Goal: Find specific page/section: Find specific page/section

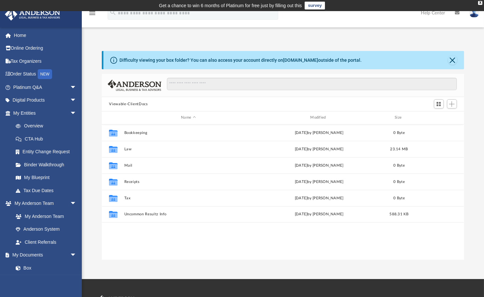
scroll to position [164, 0]
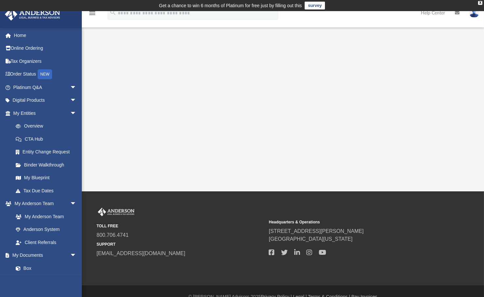
scroll to position [164, 0]
click at [35, 125] on link "Overview" at bounding box center [47, 126] width 77 height 13
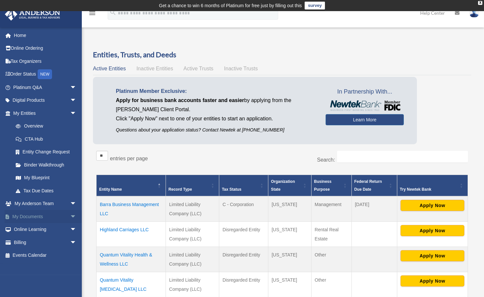
click at [37, 214] on link "My Documents arrow_drop_down" at bounding box center [46, 216] width 82 height 13
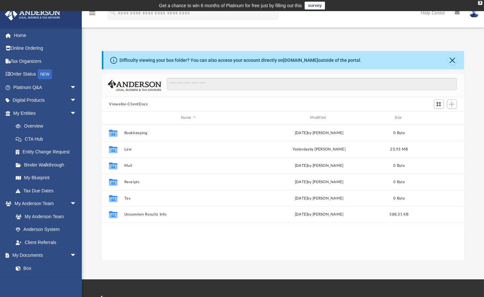
scroll to position [144, 357]
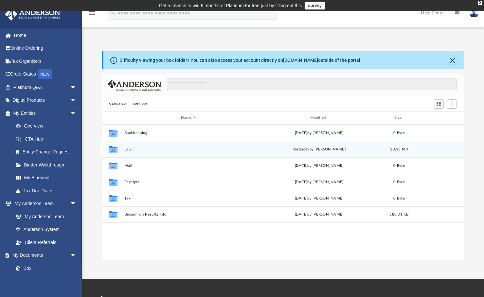
click at [113, 148] on icon "grid" at bounding box center [113, 150] width 9 height 5
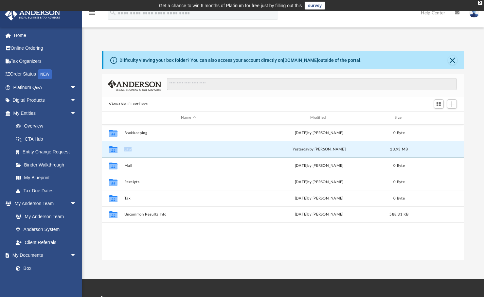
type textarea "***"
click at [113, 148] on icon "grid" at bounding box center [113, 150] width 9 height 5
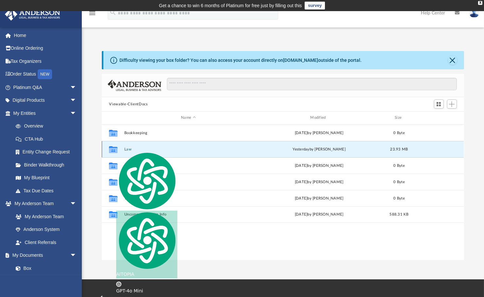
click at [261, 148] on div "yesterday by Mercy Solon" at bounding box center [319, 149] width 128 height 6
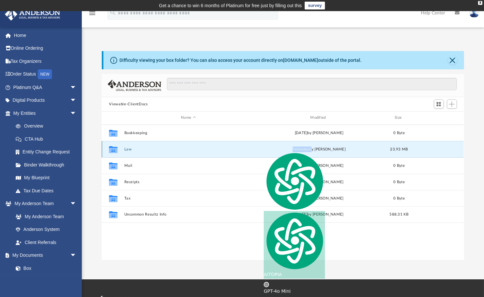
click at [130, 148] on button "Law" at bounding box center [188, 149] width 128 height 4
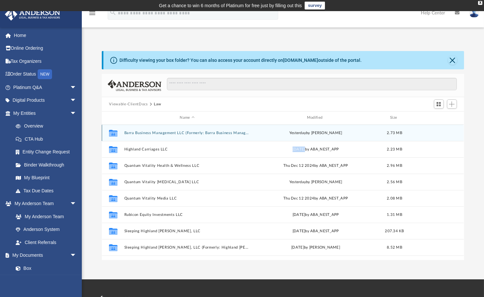
click at [190, 132] on button "Barra Business Management LLC (Formerly: Barra Business Management, LLC)" at bounding box center [187, 133] width 126 height 4
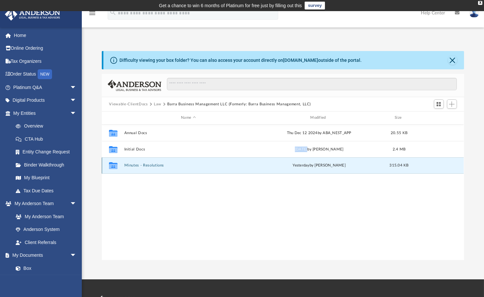
click at [152, 166] on button "Minutes - Resolutions" at bounding box center [188, 165] width 128 height 4
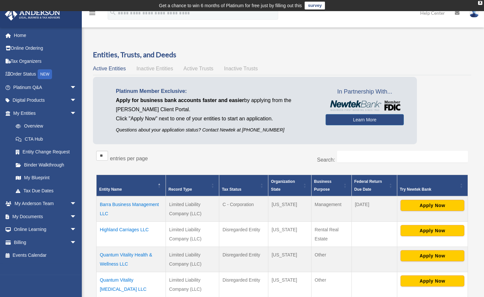
scroll to position [164, 0]
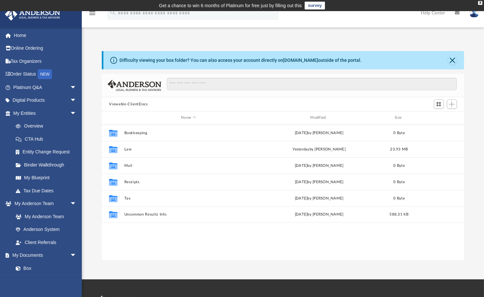
scroll to position [164, 0]
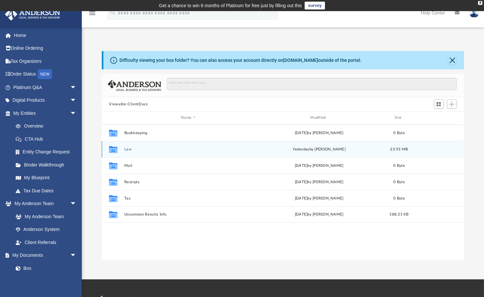
click at [126, 148] on button "Law" at bounding box center [188, 149] width 128 height 4
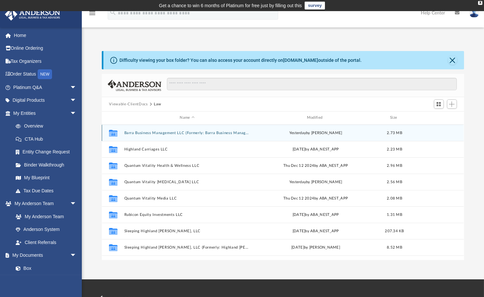
click at [195, 132] on button "Barra Business Management LLC (Formerly: Barra Business Management, LLC)" at bounding box center [187, 133] width 126 height 4
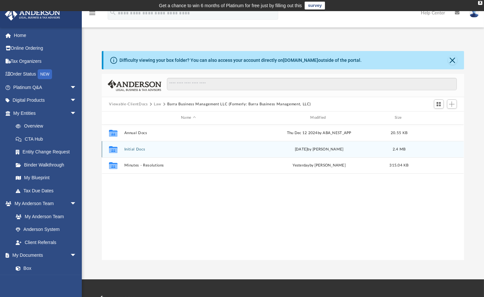
click at [141, 149] on button "Initial Docs" at bounding box center [188, 149] width 128 height 4
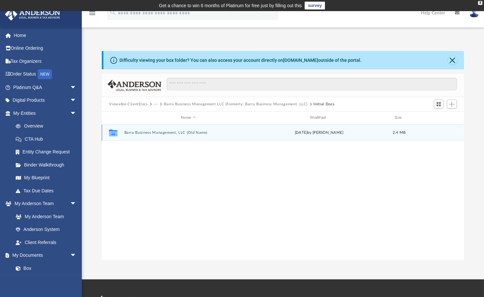
click at [149, 132] on button "Barra Business Management, LLC (Old Name)" at bounding box center [188, 133] width 128 height 4
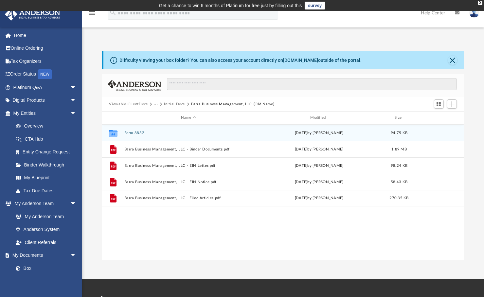
click at [139, 132] on button "Form 8832" at bounding box center [188, 133] width 128 height 4
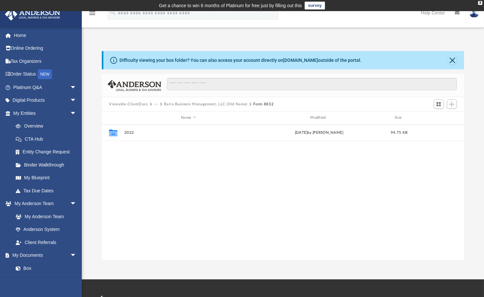
click at [183, 104] on button "Barra Business Management, LLC (Old Name)" at bounding box center [205, 104] width 83 height 6
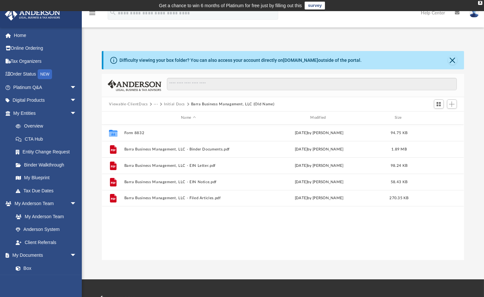
click at [174, 104] on button "Initial Docs" at bounding box center [174, 104] width 21 height 6
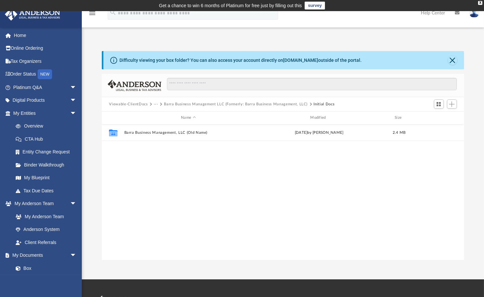
click at [174, 104] on button "Barra Business Management LLC (Formerly: Barra Business Management, LLC)" at bounding box center [236, 104] width 144 height 6
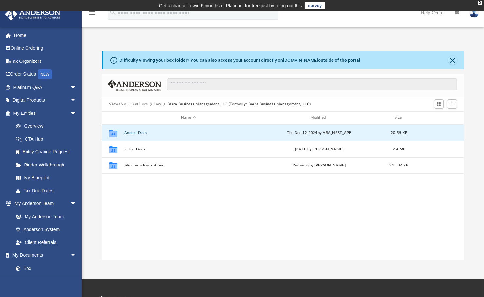
click at [141, 131] on button "Annual Docs" at bounding box center [188, 133] width 128 height 4
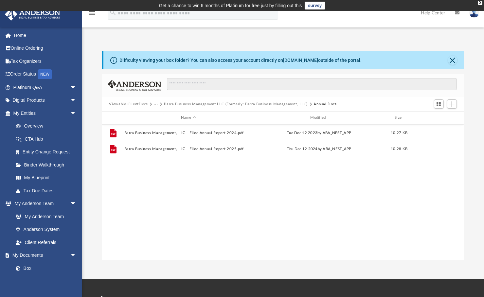
click at [171, 103] on button "Barra Business Management LLC (Formerly: Barra Business Management, LLC)" at bounding box center [236, 104] width 144 height 6
